Goal: Transaction & Acquisition: Purchase product/service

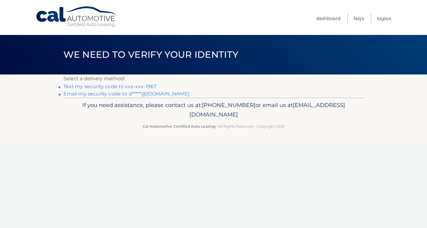
click at [108, 86] on link "Text my security code to xxx-xxx-1967" at bounding box center [109, 86] width 93 height 6
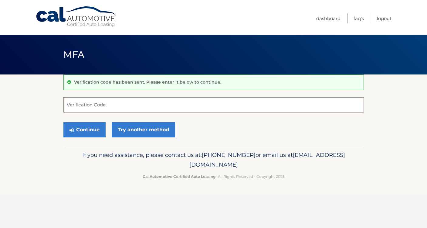
click at [79, 104] on input "Verification Code" at bounding box center [213, 104] width 300 height 15
type input "802941"
click at [81, 129] on button "Continue" at bounding box center [84, 129] width 42 height 15
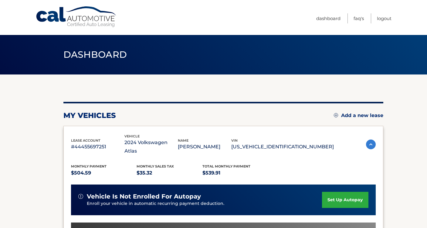
click at [84, 138] on span "lease account" at bounding box center [85, 140] width 29 height 4
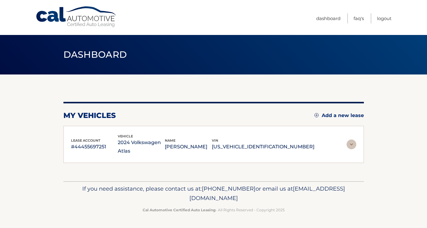
click at [350, 140] on img at bounding box center [351, 144] width 10 height 10
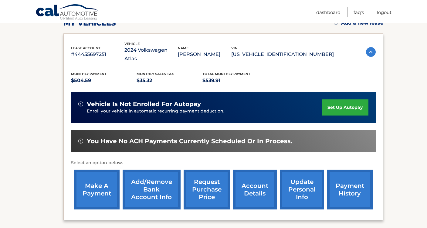
scroll to position [96, 0]
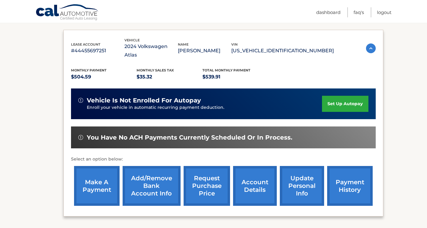
click at [110, 176] on link "make a payment" at bounding box center [97, 186] width 46 height 40
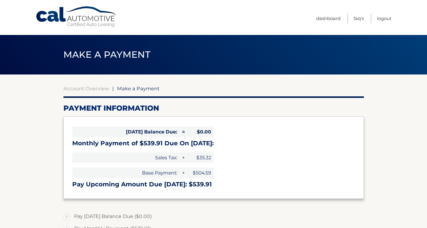
select select "ZTE5Y2I0OWUtNTNhOS00MzgzLTlkNWEtM2E2YTE5NTRjMzlh"
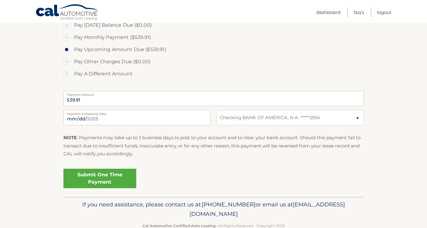
scroll to position [192, 0]
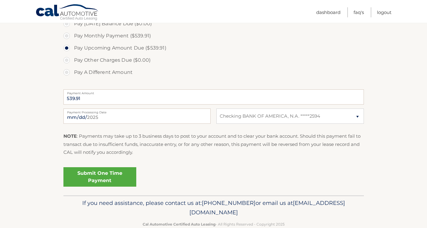
click at [102, 177] on link "Submit One Time Payment" at bounding box center [99, 176] width 73 height 19
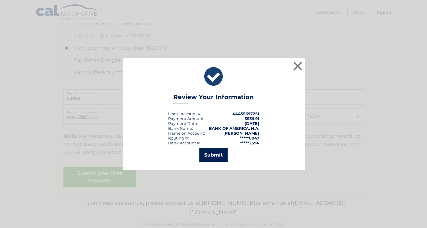
click at [215, 156] on button "Submit" at bounding box center [213, 154] width 28 height 15
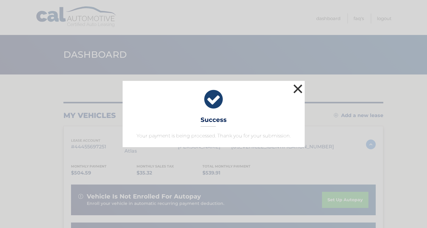
click at [297, 87] on button "×" at bounding box center [298, 89] width 12 height 12
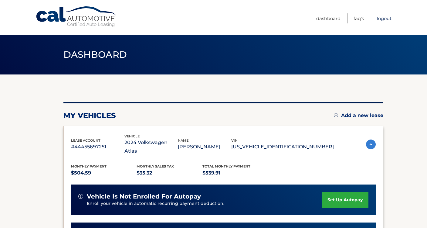
click at [380, 19] on link "Logout" at bounding box center [384, 18] width 15 height 10
